Goal: Task Accomplishment & Management: Manage account settings

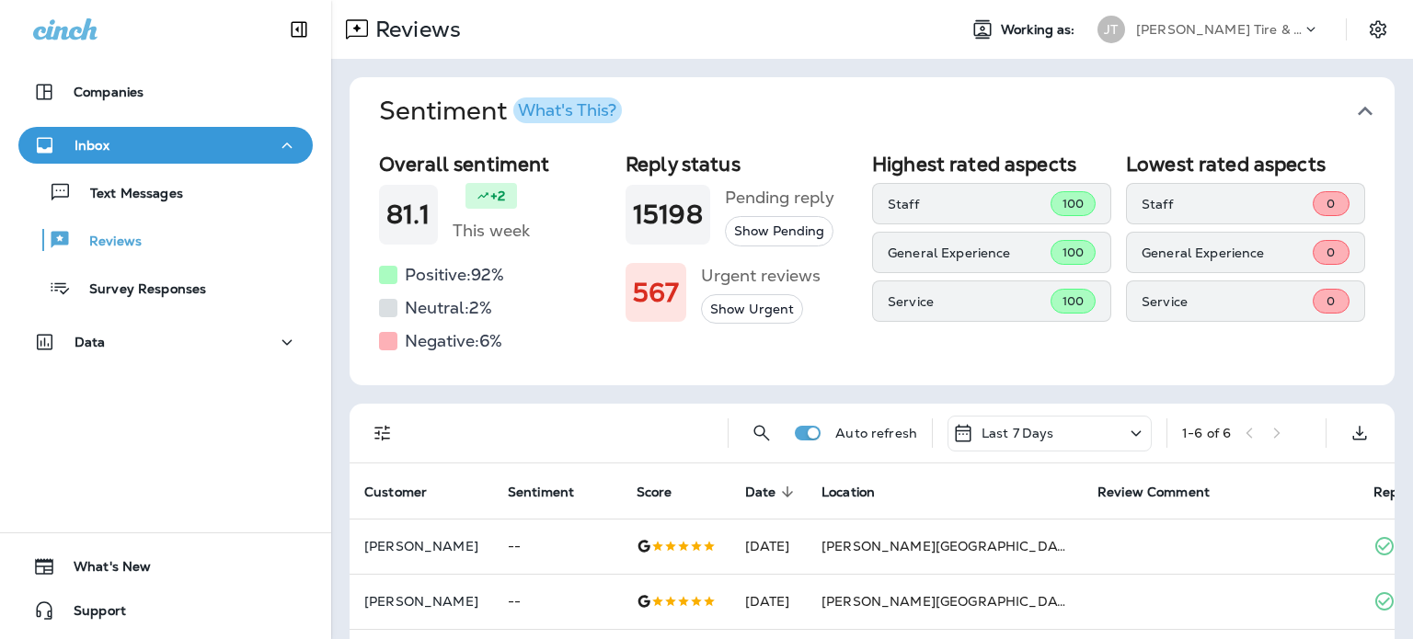
click at [136, 166] on div "Text Messages Reviews Survey Responses" at bounding box center [165, 235] width 294 height 143
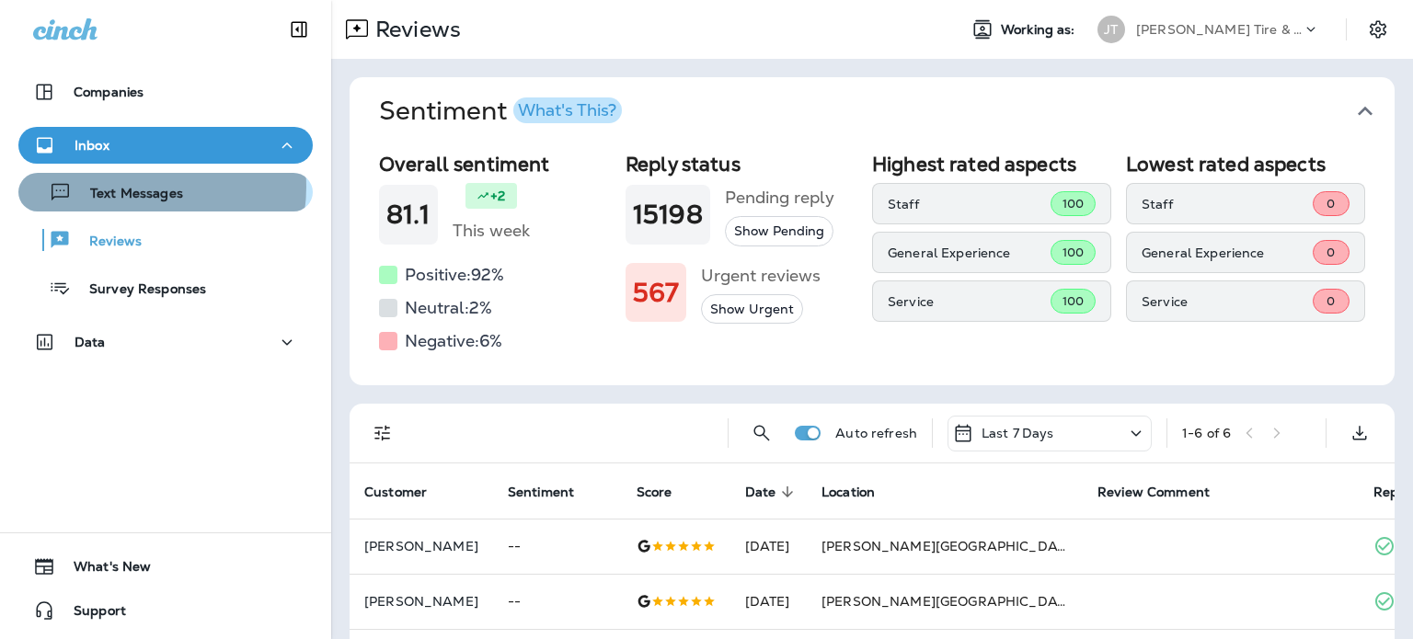
click at [136, 187] on p "Text Messages" at bounding box center [127, 194] width 111 height 17
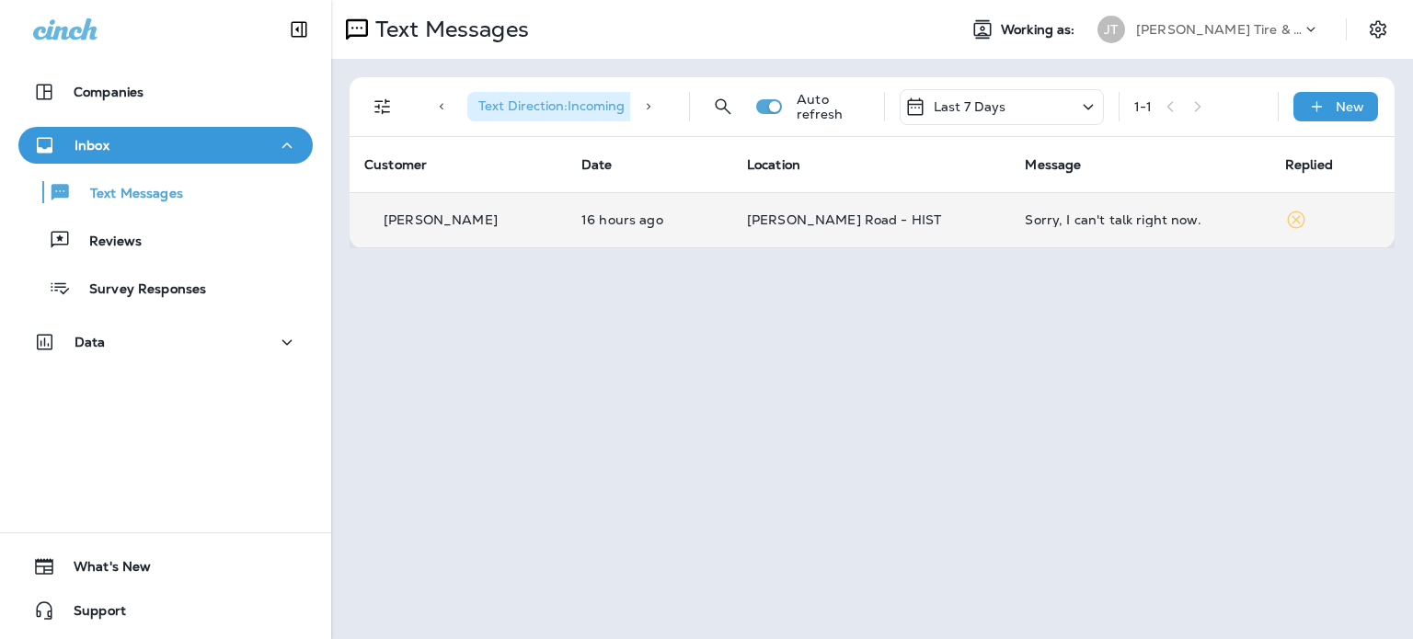
click at [1014, 227] on td "Sorry, I can't talk right now." at bounding box center [1139, 219] width 259 height 55
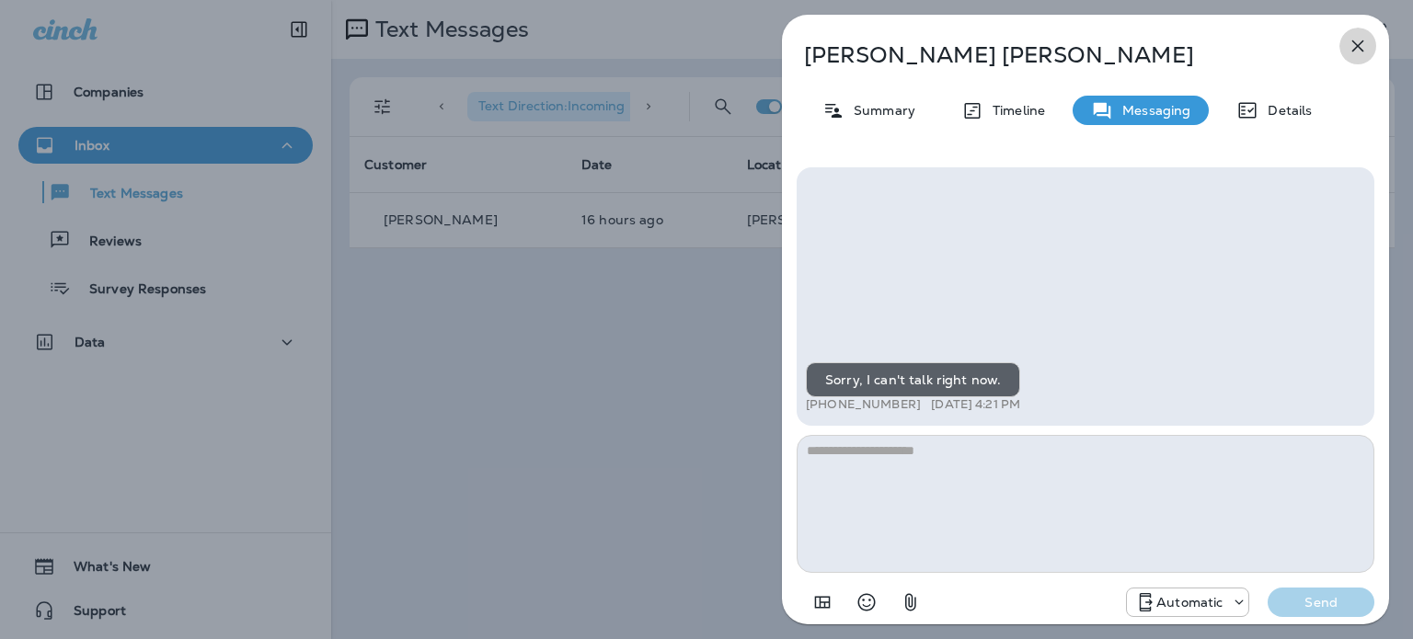
click at [1355, 47] on icon "button" at bounding box center [1357, 46] width 22 height 22
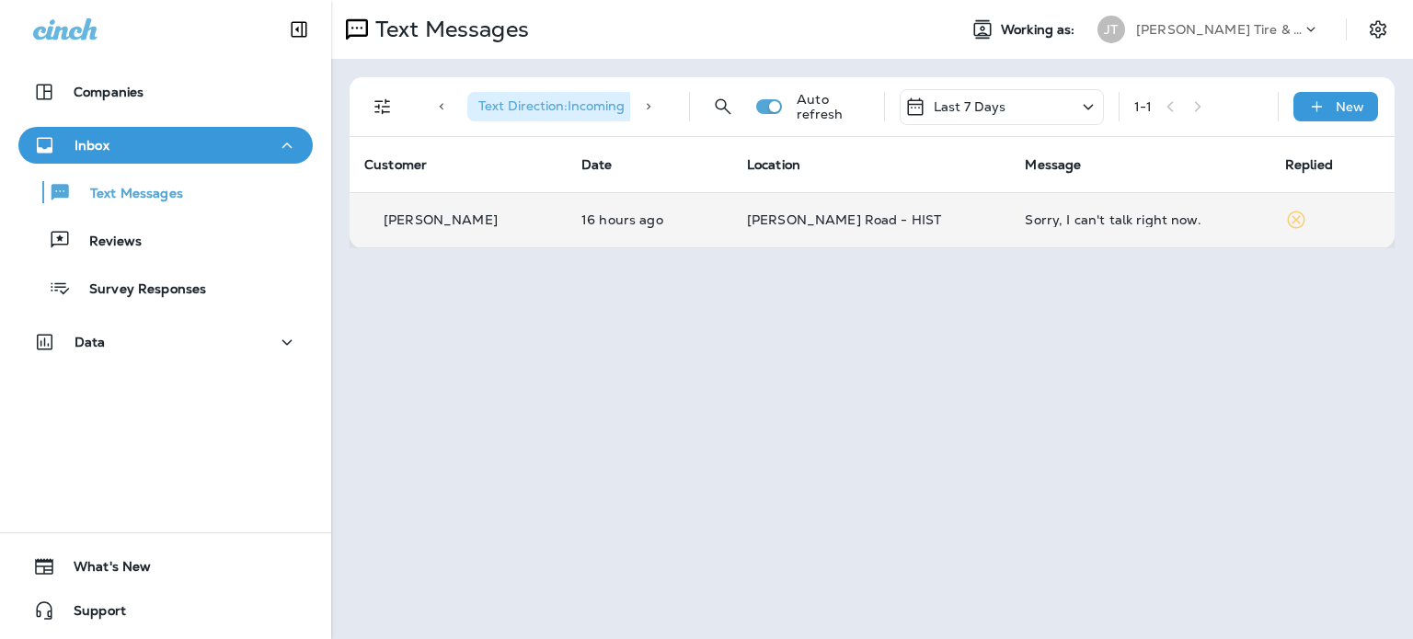
click at [902, 231] on td "[PERSON_NAME] Road - HIST" at bounding box center [871, 219] width 279 height 55
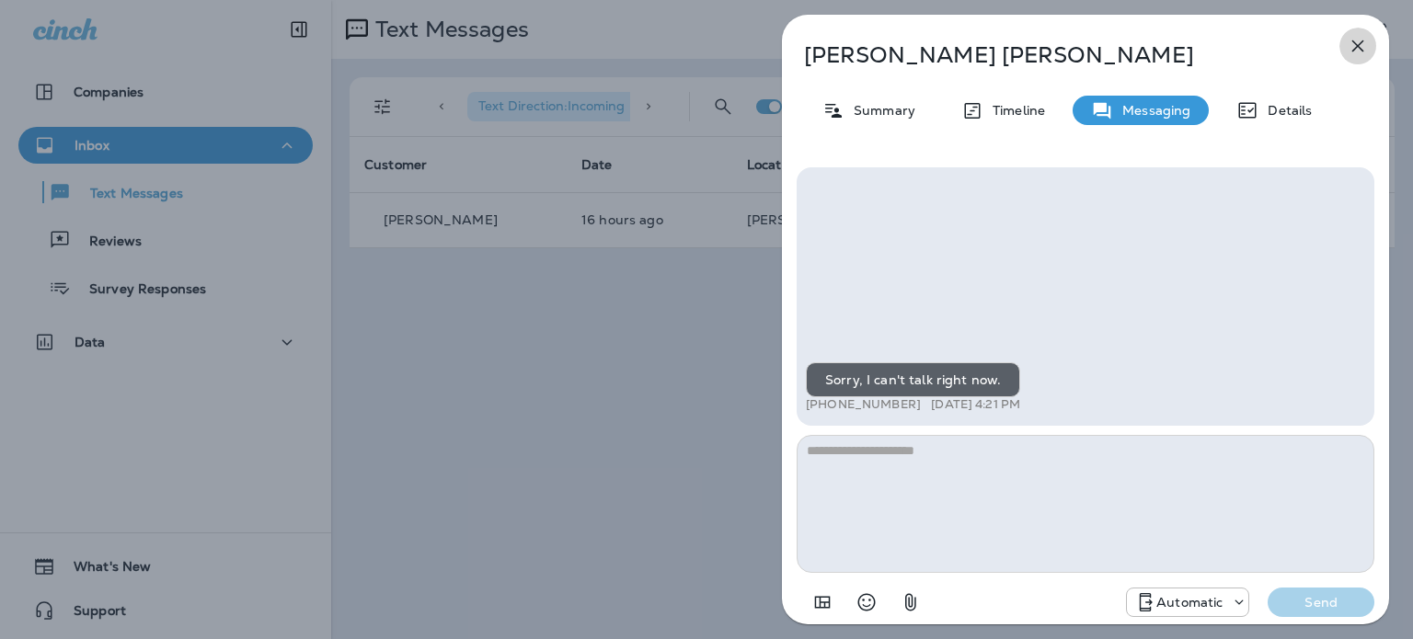
click at [1353, 57] on icon "button" at bounding box center [1357, 46] width 22 height 22
